Goal: Information Seeking & Learning: Check status

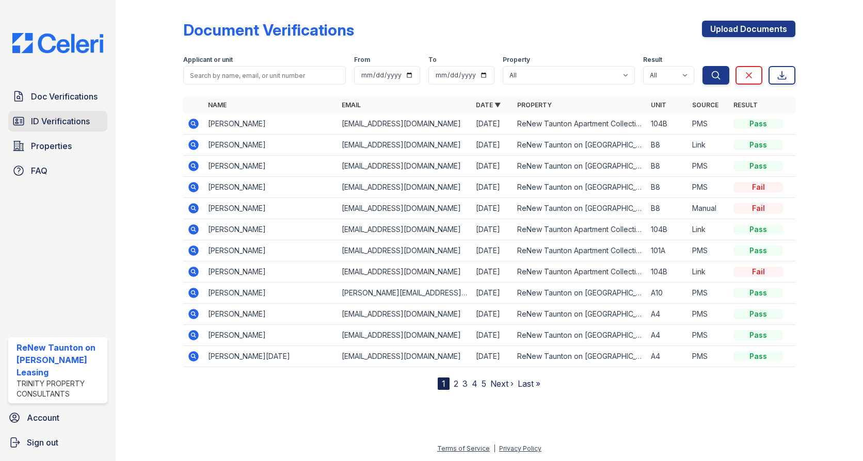
click at [54, 122] on span "ID Verifications" at bounding box center [60, 121] width 59 height 12
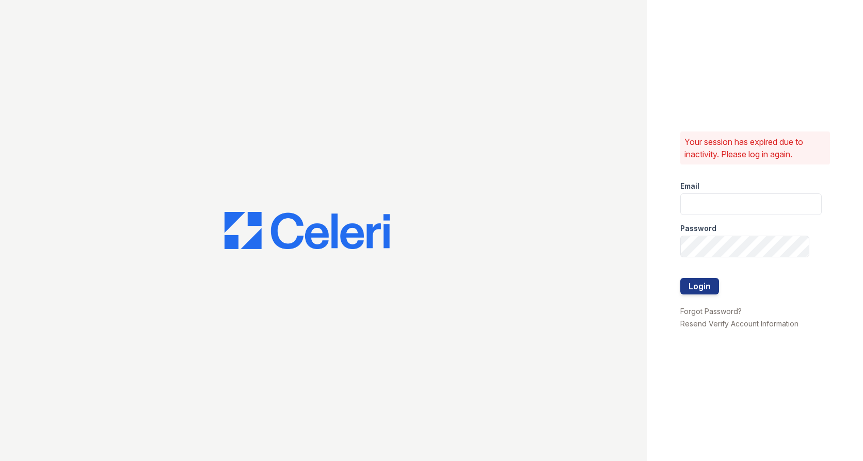
type input "[EMAIL_ADDRESS][DOMAIN_NAME]"
click at [713, 281] on button "Login" at bounding box center [699, 286] width 39 height 17
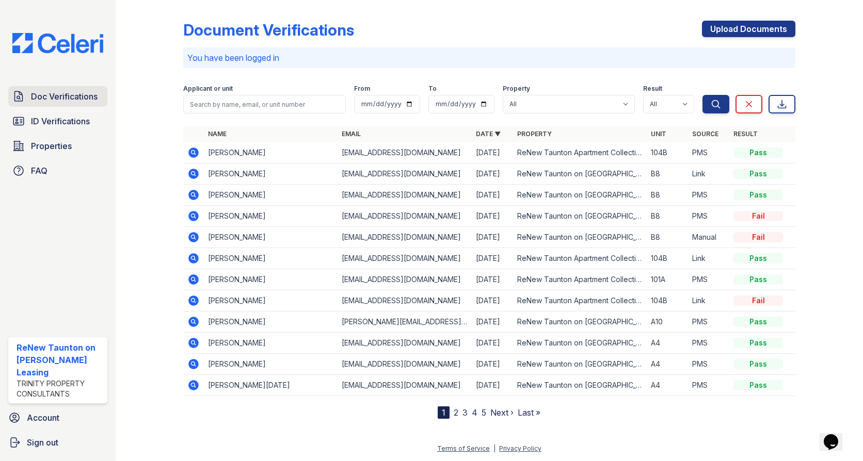
click at [86, 103] on link "Doc Verifications" at bounding box center [57, 96] width 99 height 21
click at [91, 120] on link "ID Verifications" at bounding box center [57, 121] width 99 height 21
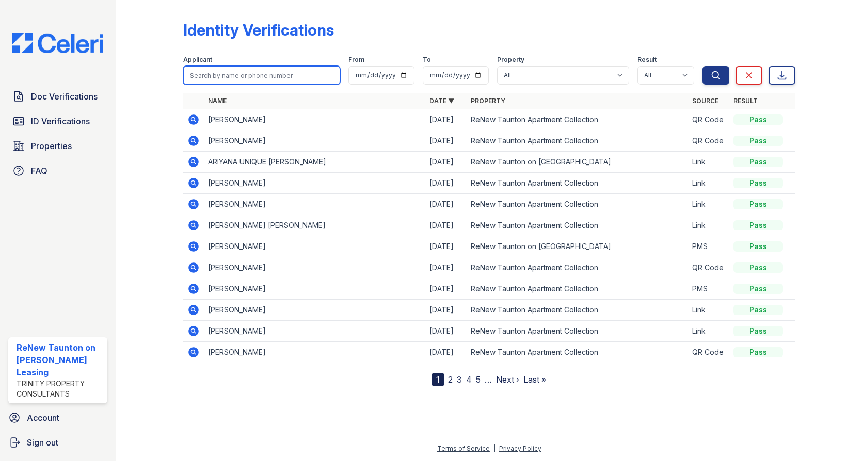
click at [252, 71] on input "search" at bounding box center [261, 75] width 157 height 19
type input "jonesz"
click at [702, 66] on button "Search" at bounding box center [715, 75] width 27 height 19
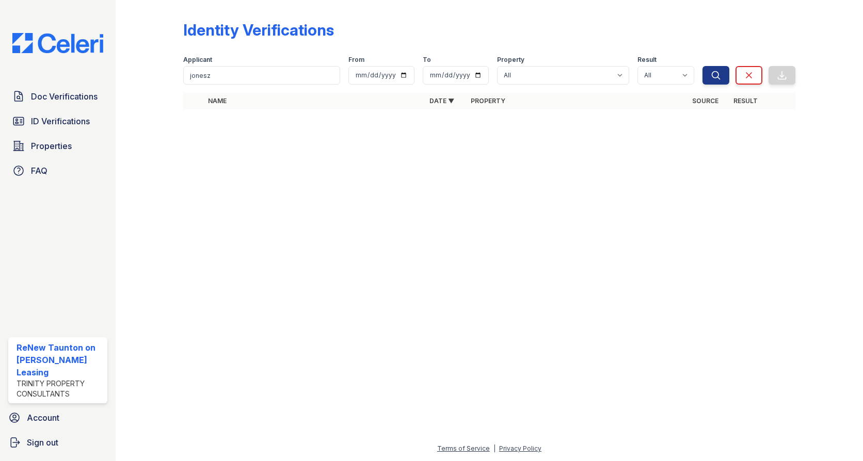
click at [258, 88] on form "Applicant jonesz From To Property All ReNew Taunton Apartment Collection ReNew …" at bounding box center [489, 67] width 612 height 41
type input "jones"
click at [702, 66] on button "Search" at bounding box center [715, 75] width 27 height 19
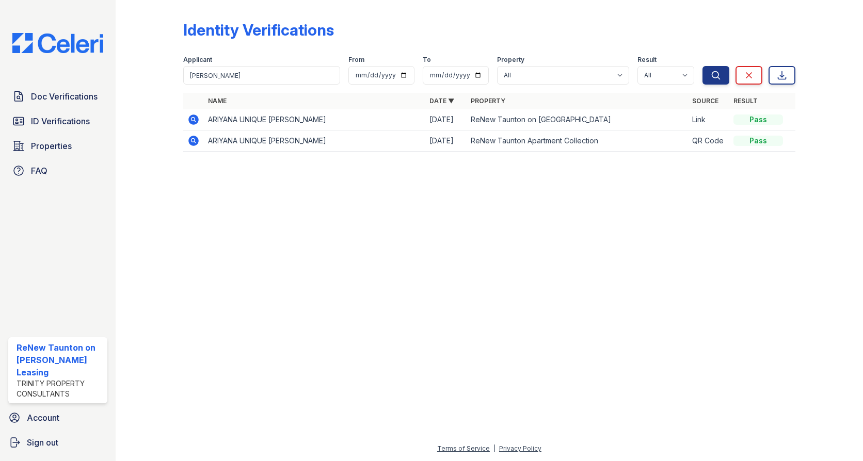
drag, startPoint x: 187, startPoint y: 118, endPoint x: 193, endPoint y: 116, distance: 6.5
click at [187, 118] on icon at bounding box center [193, 119] width 12 height 12
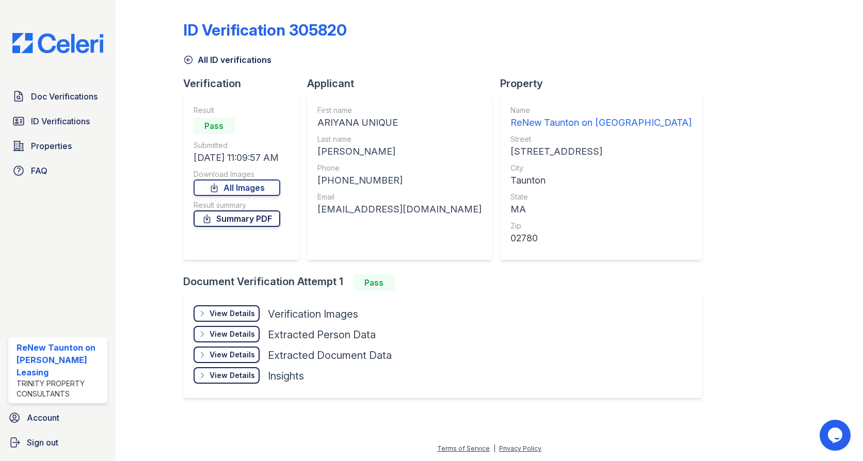
click at [238, 223] on link "Summary PDF" at bounding box center [236, 218] width 87 height 17
click at [238, 187] on link "All Images" at bounding box center [236, 188] width 87 height 17
